Goal: Obtain resource: Download file/media

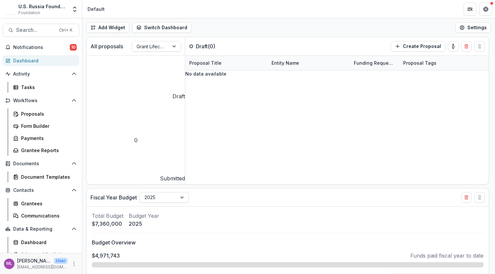
select select "******"
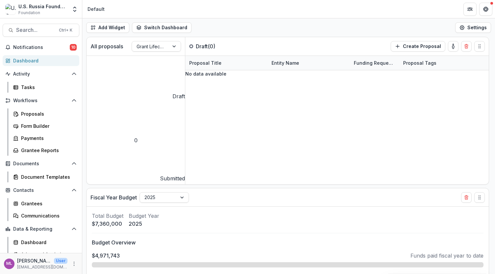
select select "******"
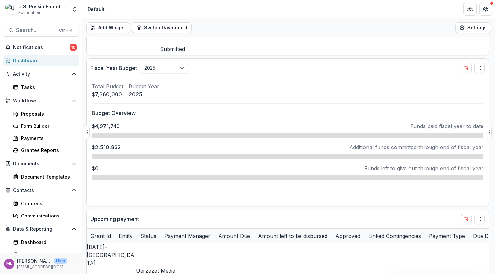
scroll to position [132, 0]
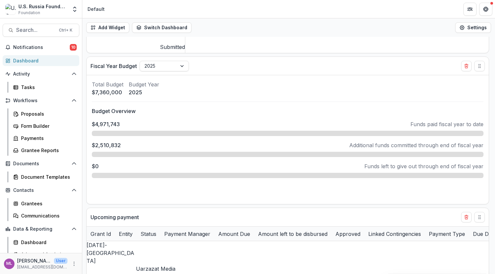
select select "******"
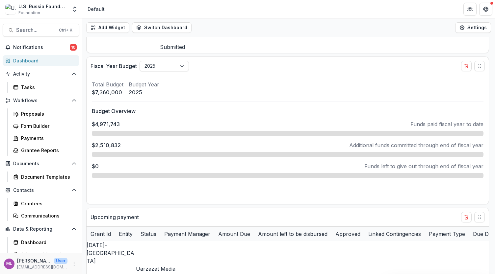
select select "******"
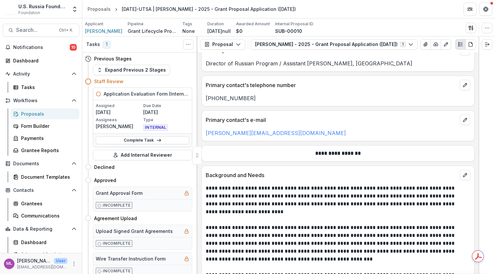
scroll to position [823, 0]
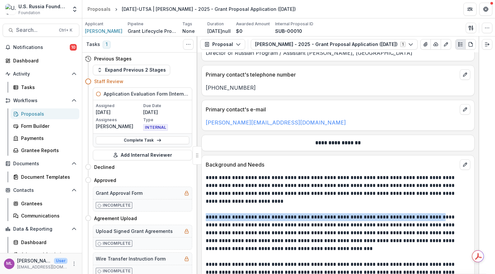
drag, startPoint x: 205, startPoint y: 212, endPoint x: 431, endPoint y: 214, distance: 225.8
click at [431, 214] on p "**********" at bounding box center [337, 233] width 263 height 39
click at [408, 236] on p "**********" at bounding box center [337, 233] width 263 height 39
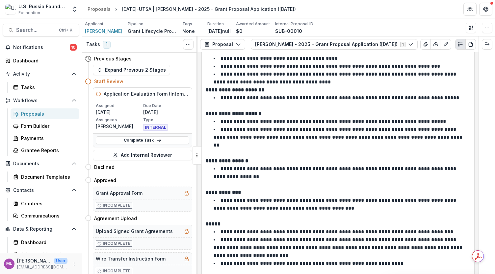
scroll to position [2205, 0]
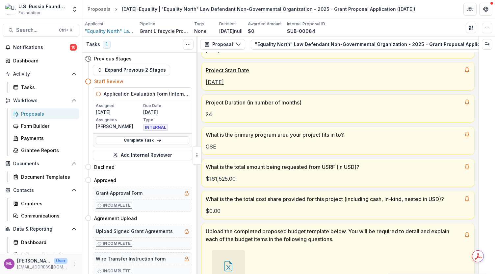
scroll to position [165, 0]
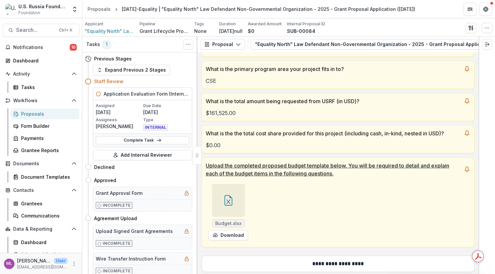
click at [330, 210] on div "Budget.xlsx Download" at bounding box center [304, 213] width 197 height 62
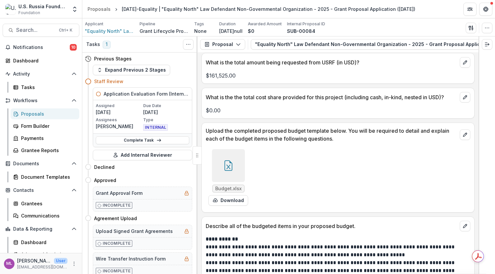
scroll to position [2271, 0]
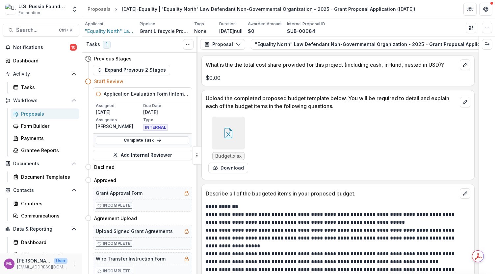
click at [224, 154] on span "Budget.xlsx" at bounding box center [228, 157] width 26 height 6
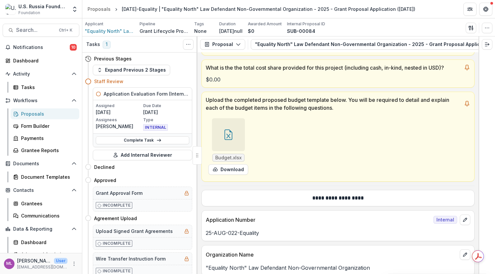
scroll to position [0, 0]
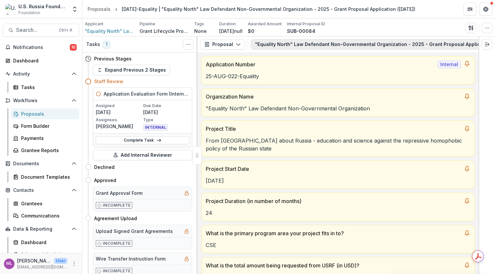
click at [285, 45] on button ""Equality North" Law Defendant Non-Governmental Organization - 2025 - Grant Pro…" at bounding box center [391, 44] width 281 height 11
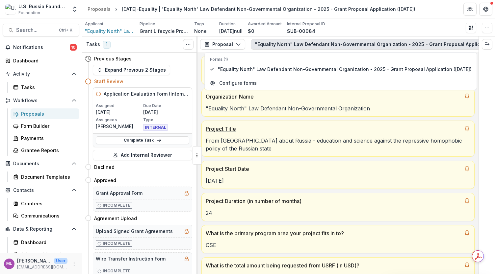
click at [302, 143] on p "From [GEOGRAPHIC_DATA] about Russia - education and science against the repress…" at bounding box center [338, 145] width 265 height 16
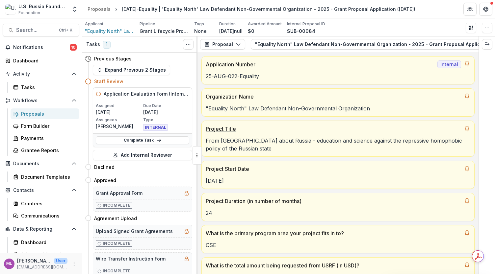
scroll to position [132, 0]
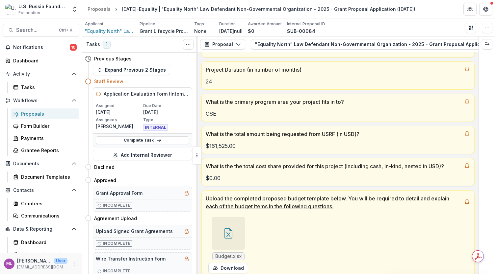
click at [230, 254] on span "Budget.xlsx" at bounding box center [228, 257] width 26 height 6
click at [229, 231] on icon at bounding box center [228, 233] width 11 height 11
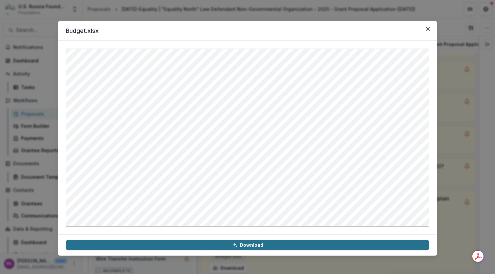
click at [247, 244] on link "Download" at bounding box center [247, 245] width 363 height 11
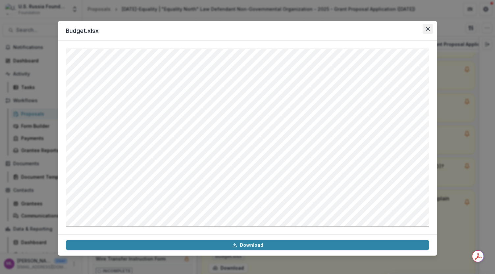
click at [428, 29] on icon "Close" at bounding box center [428, 29] width 4 height 4
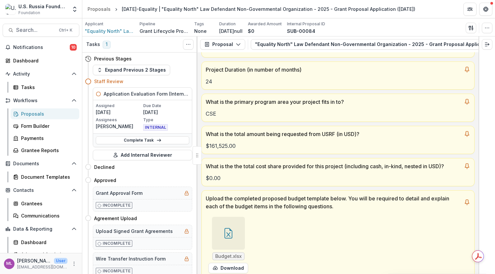
scroll to position [137, 0]
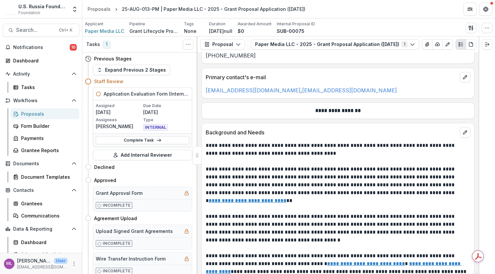
scroll to position [856, 0]
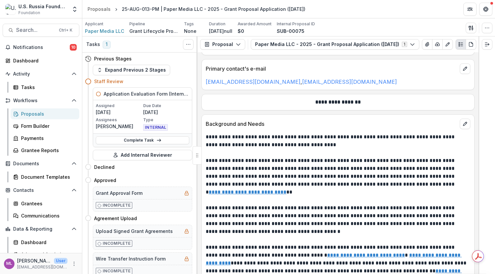
click at [282, 166] on p "**********" at bounding box center [337, 176] width 263 height 39
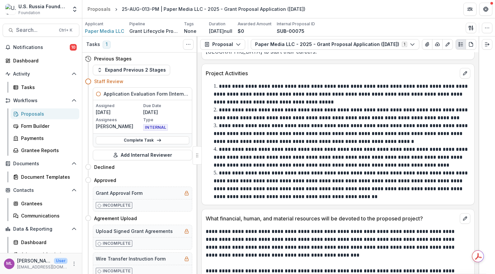
scroll to position [1185, 0]
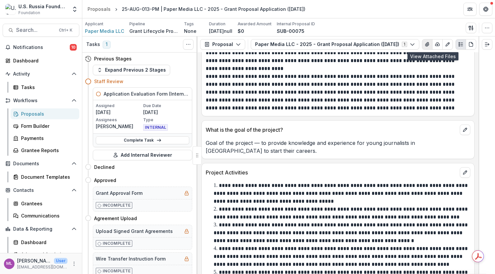
click at [429, 44] on icon "View Attached Files" at bounding box center [427, 44] width 4 height 4
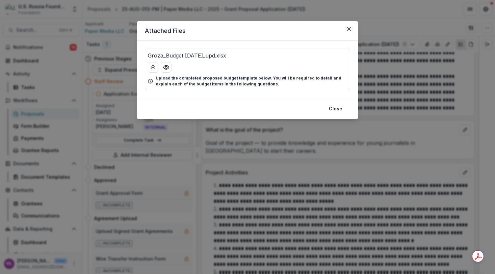
click at [190, 83] on p "Upload the completed proposed budget template below. You will be required to de…" at bounding box center [252, 81] width 192 height 12
click at [162, 65] on button "Preview Groza_Budget 1.08.2025_upd.xlsx" at bounding box center [166, 67] width 11 height 11
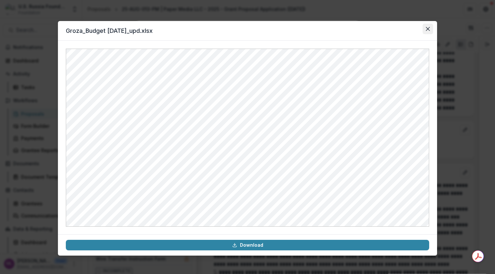
click at [426, 28] on icon "Close" at bounding box center [428, 29] width 4 height 4
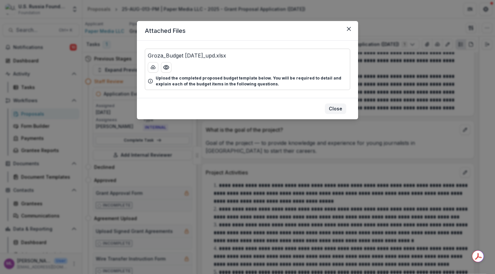
click at [340, 110] on button "Close" at bounding box center [335, 109] width 21 height 11
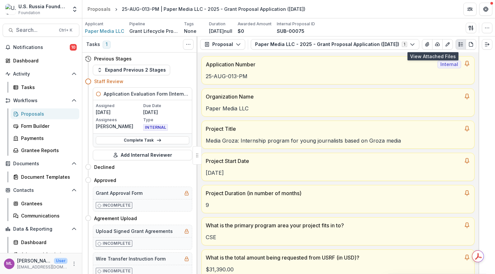
scroll to position [33, 0]
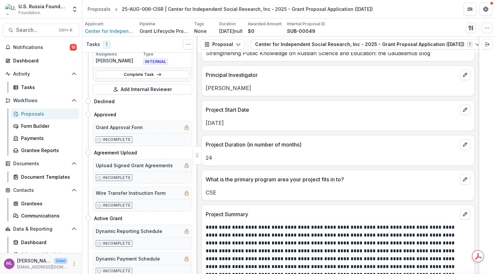
scroll to position [527, 0]
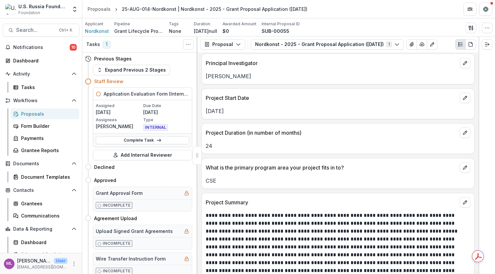
scroll to position [559, 0]
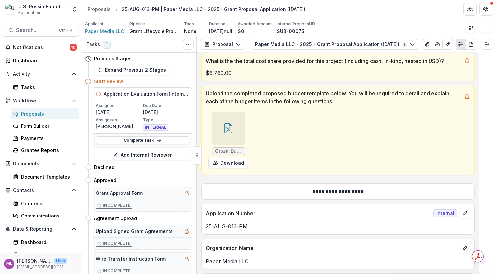
scroll to position [230, 0]
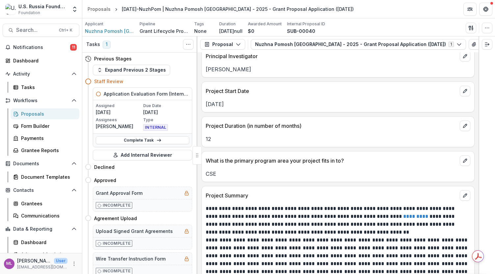
scroll to position [494, 0]
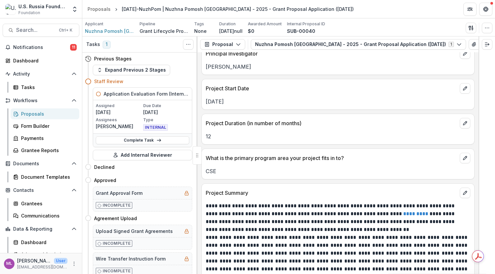
click at [403, 213] on link "*********" at bounding box center [415, 214] width 25 height 5
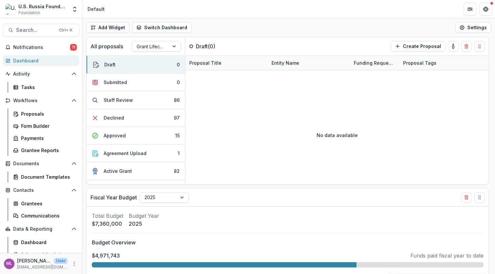
select select "******"
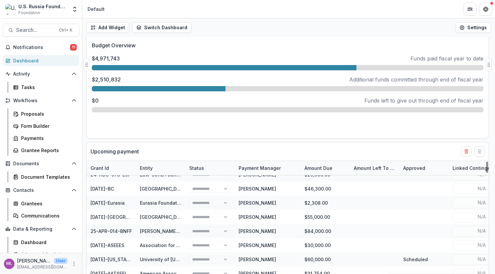
scroll to position [165, 0]
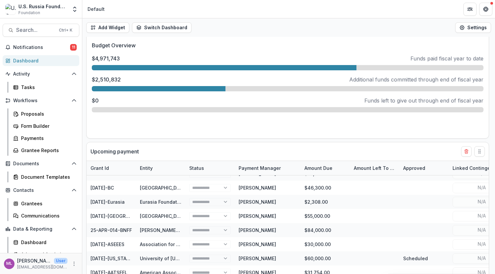
select select "******"
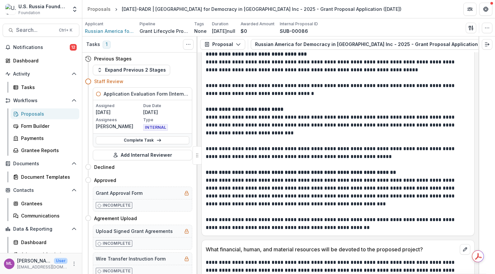
scroll to position [1909, 0]
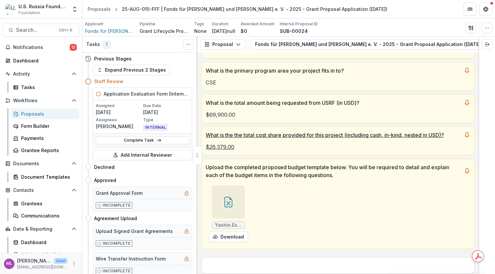
scroll to position [197, 0]
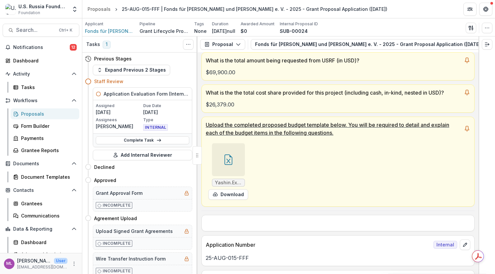
click at [232, 182] on span "Yashin.Exile_Sample-Budget-Template_2025.xlsx" at bounding box center [228, 183] width 27 height 6
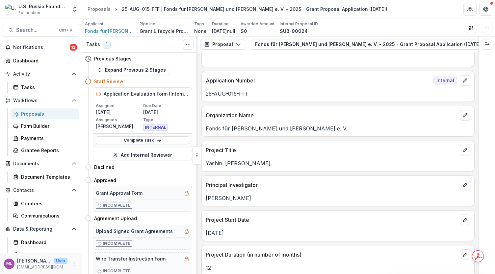
scroll to position [592, 0]
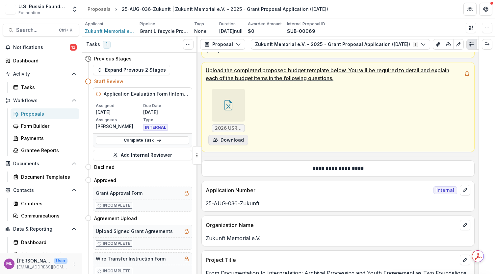
scroll to position [230, 0]
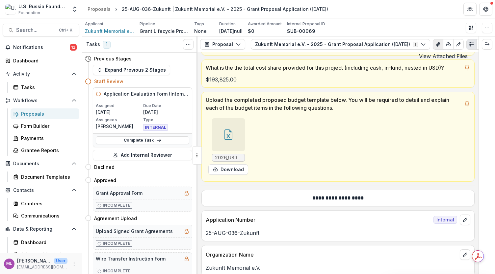
click at [441, 45] on icon "View Attached Files" at bounding box center [437, 44] width 5 height 5
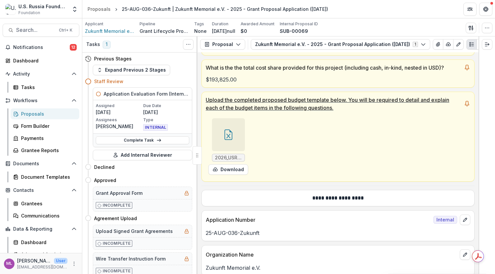
click at [227, 139] on icon at bounding box center [228, 135] width 11 height 11
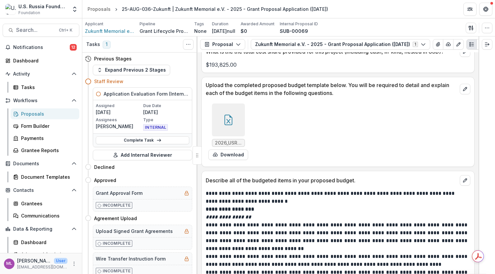
scroll to position [3307, 0]
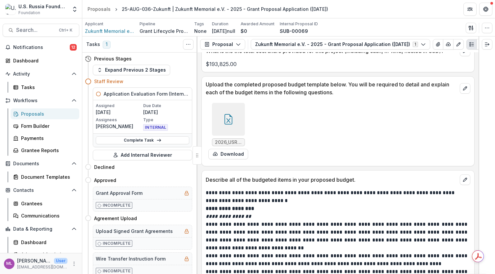
click at [5, 274] on icon "Close" at bounding box center [2, 278] width 5 height 5
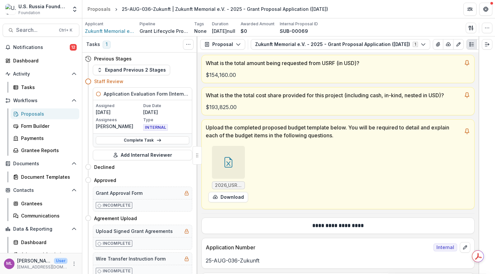
scroll to position [202, 0]
click at [230, 170] on div at bounding box center [228, 162] width 33 height 33
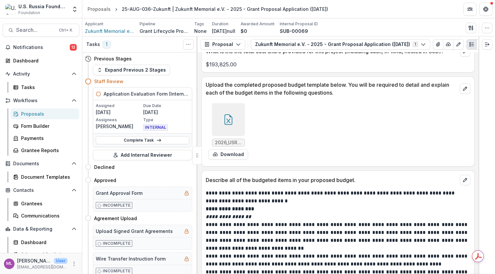
scroll to position [3307, 0]
click at [5, 274] on icon "Close" at bounding box center [2, 278] width 5 height 5
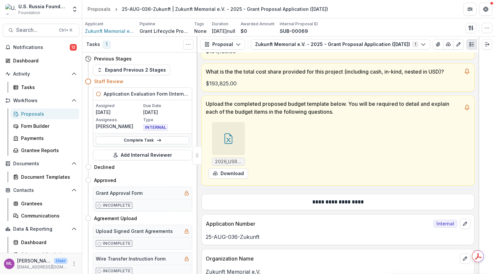
scroll to position [202, 0]
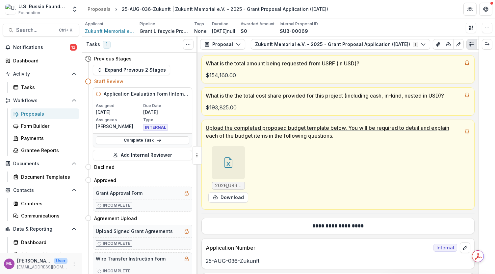
click at [225, 185] on span "2026_USRF Digital Archive Memorial_29072025.xlsx" at bounding box center [228, 186] width 27 height 6
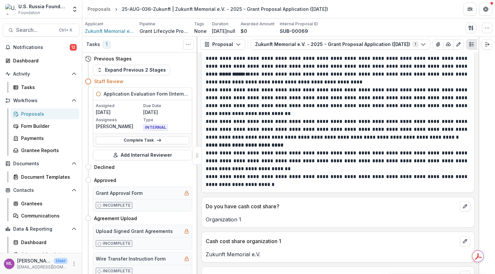
scroll to position [3867, 0]
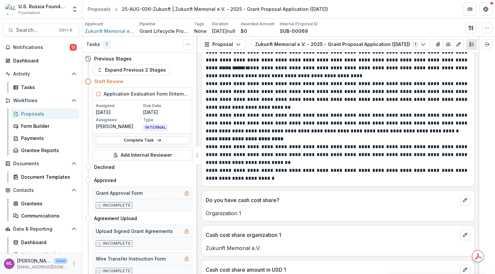
click at [281, 143] on p "**********" at bounding box center [337, 155] width 263 height 24
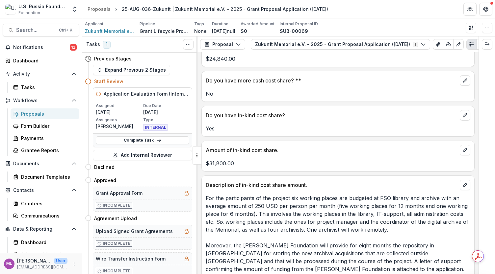
scroll to position [4229, 0]
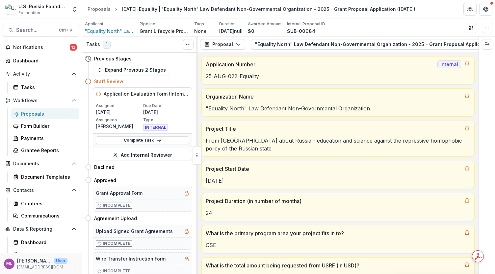
scroll to position [137, 0]
